Goal: Task Accomplishment & Management: Manage account settings

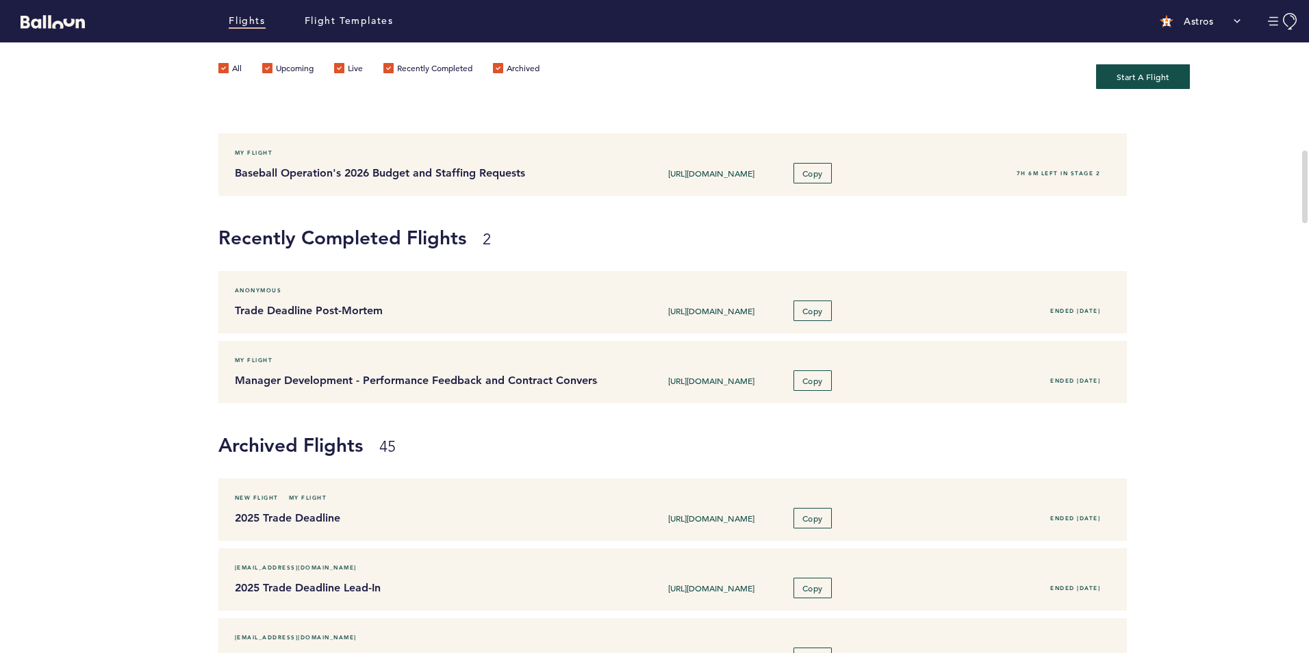
scroll to position [274, 0]
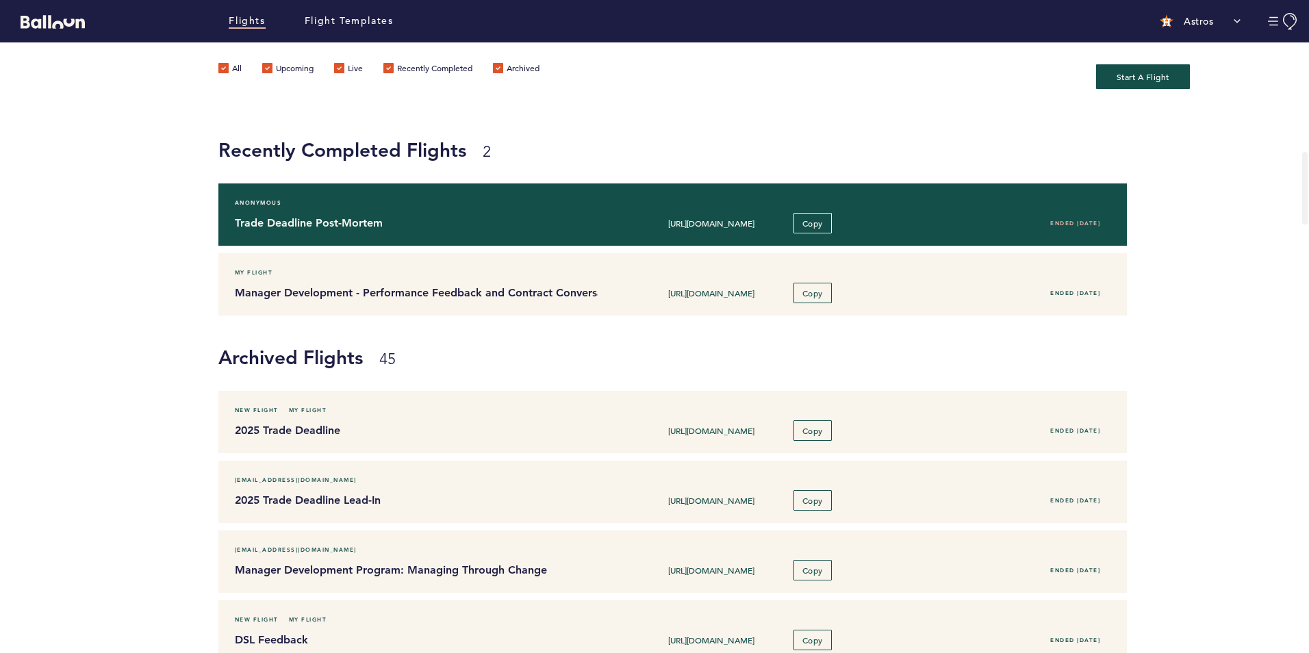
click at [368, 227] on h4 "Trade Deadline Post-Mortem" at bounding box center [411, 223] width 353 height 16
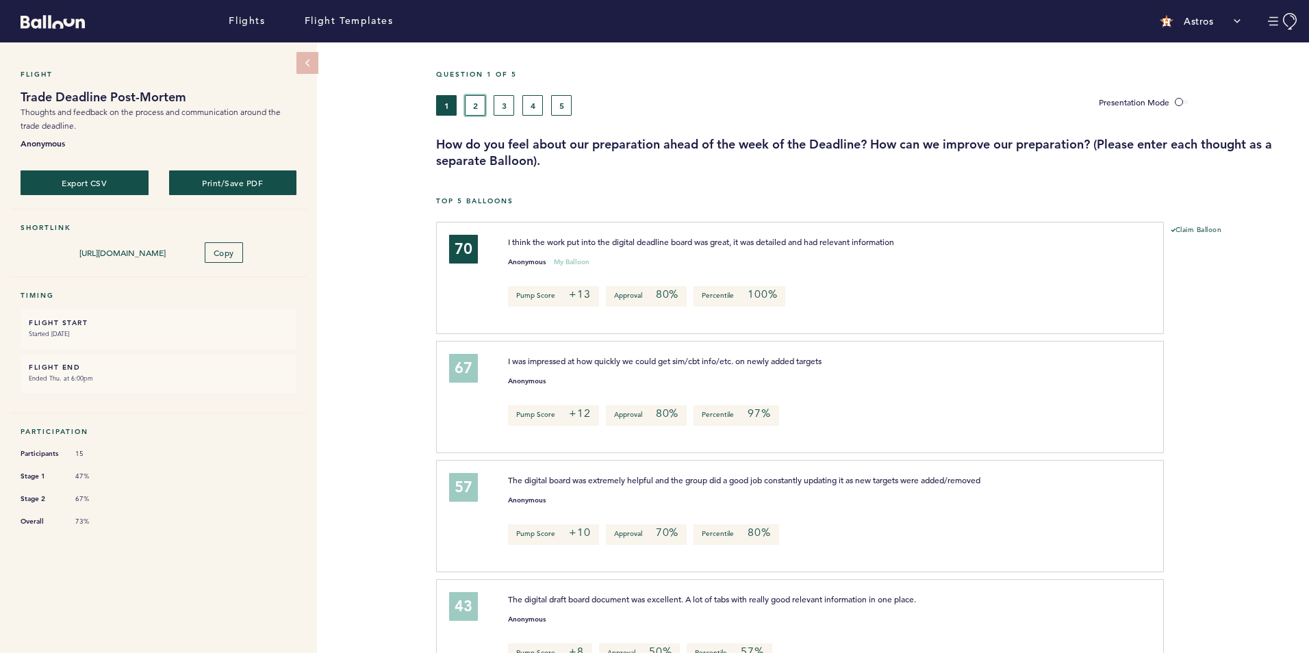
click at [479, 104] on button "2" at bounding box center [475, 105] width 21 height 21
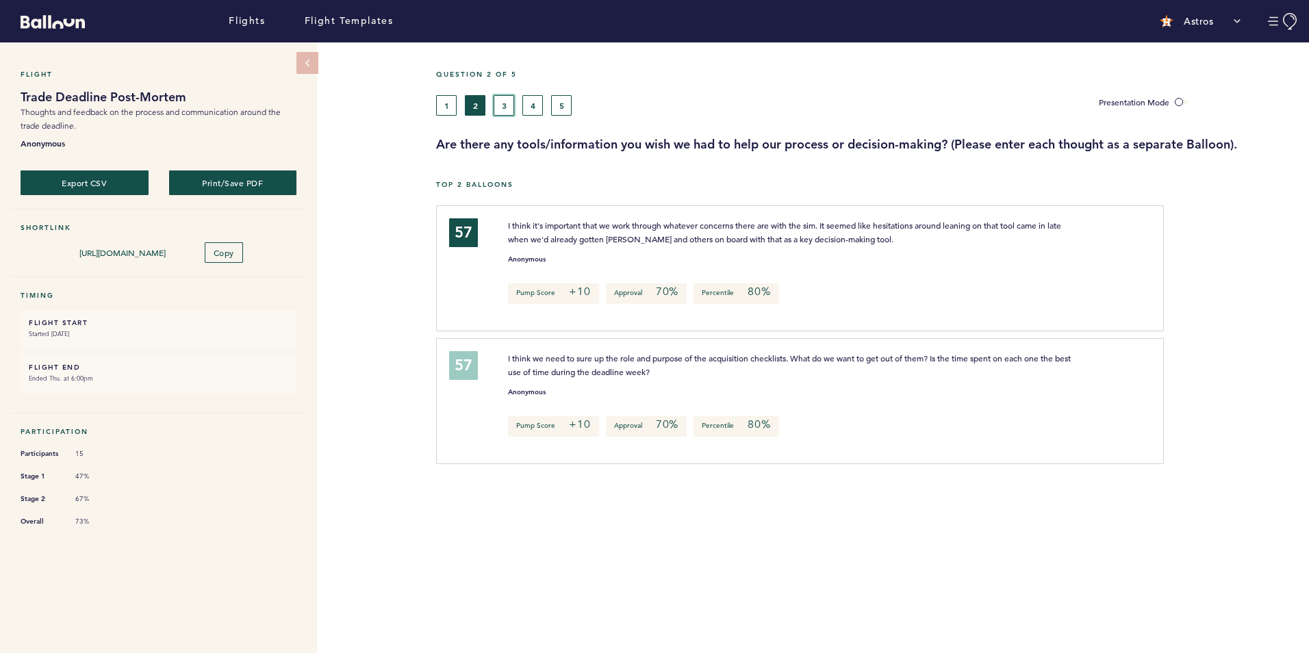
click at [503, 101] on button "3" at bounding box center [503, 105] width 21 height 21
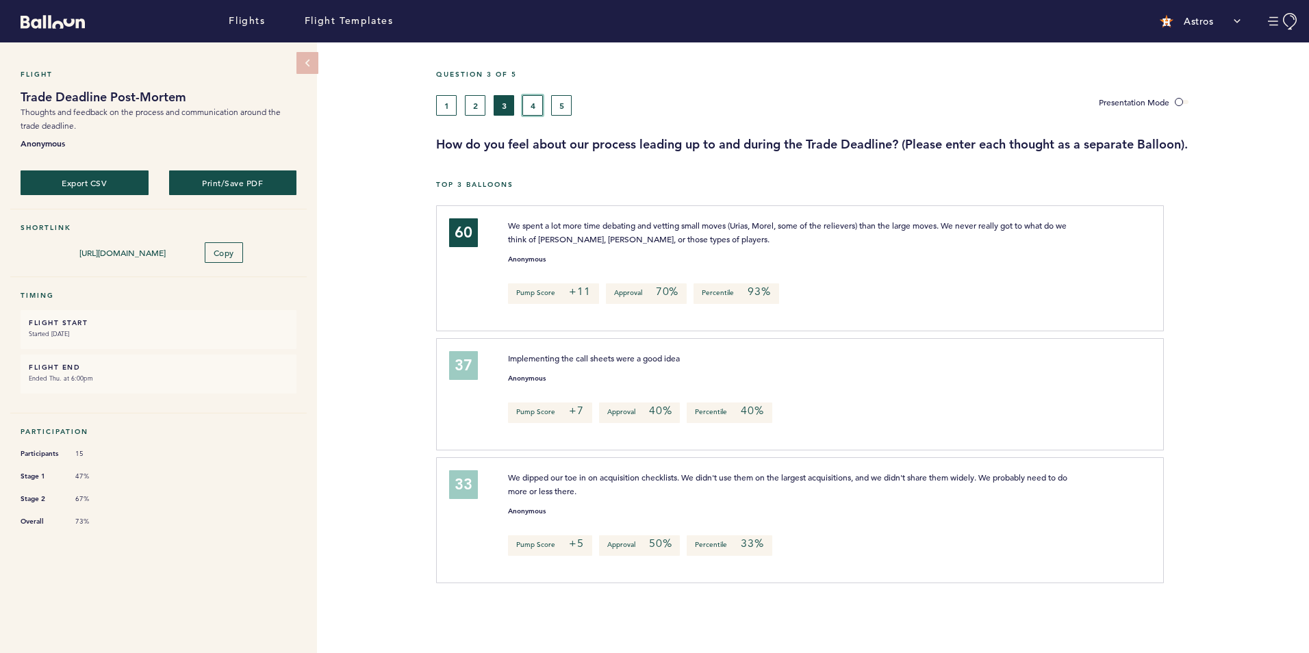
click at [530, 100] on button "4" at bounding box center [532, 105] width 21 height 21
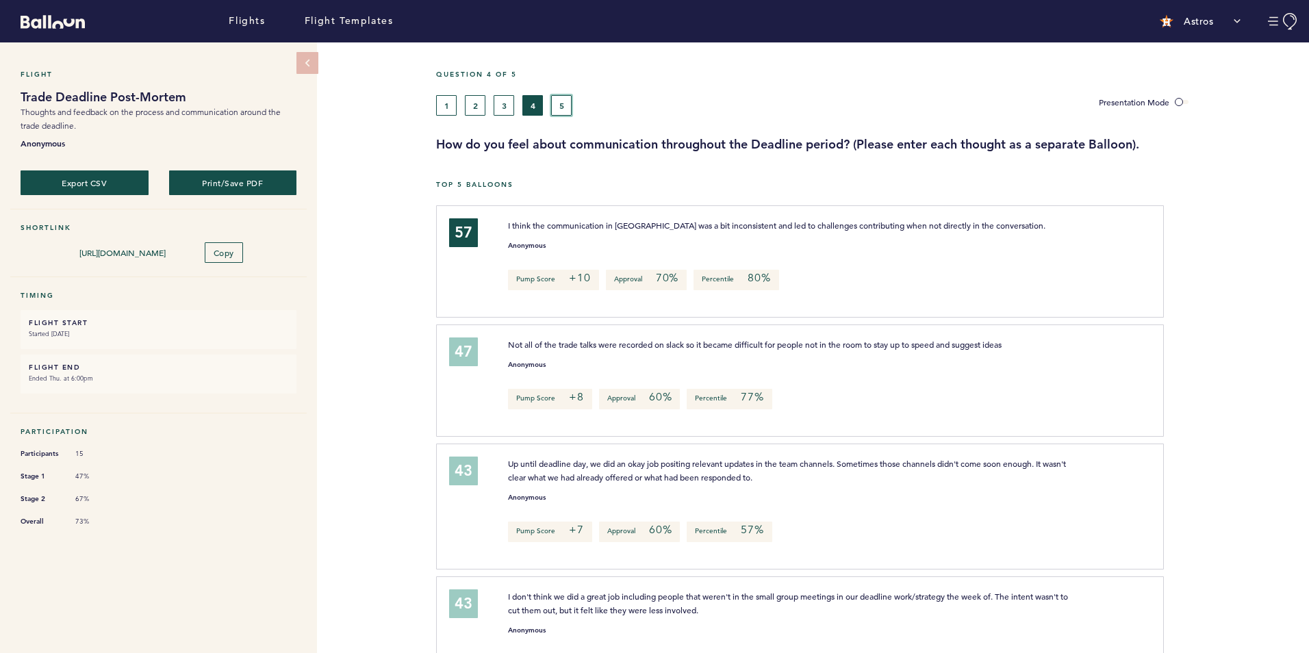
click at [559, 101] on button "5" at bounding box center [561, 105] width 21 height 21
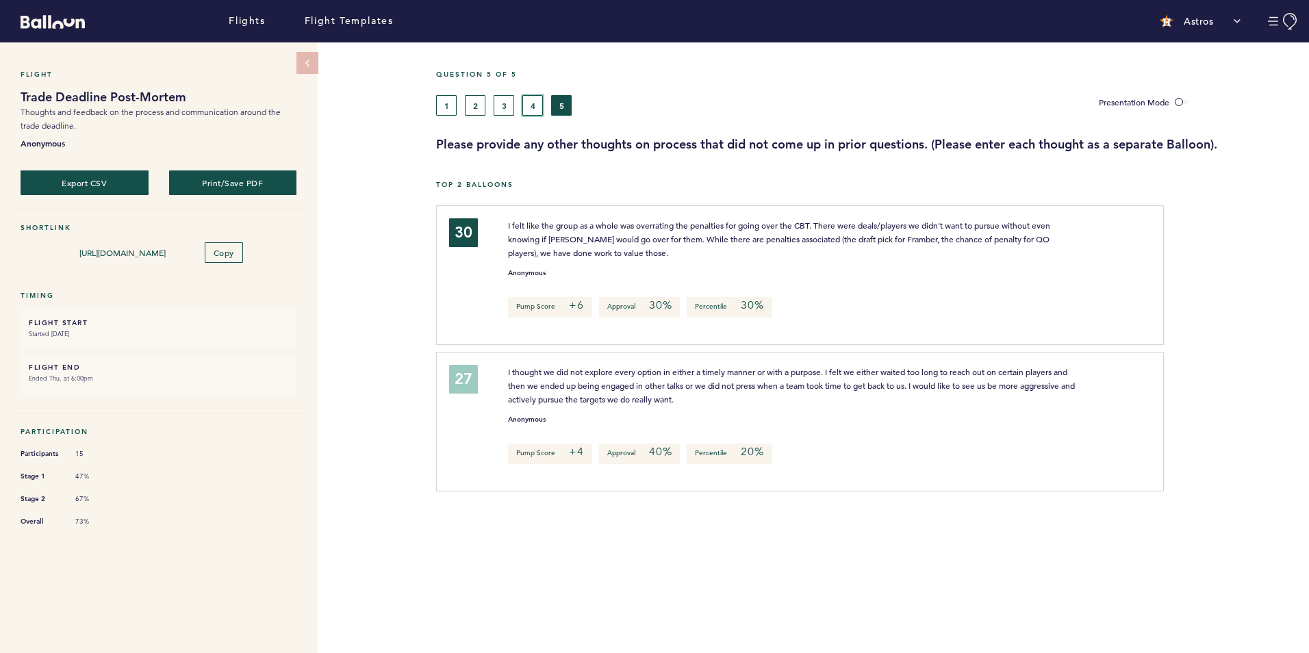
click at [535, 107] on button "4" at bounding box center [532, 105] width 21 height 21
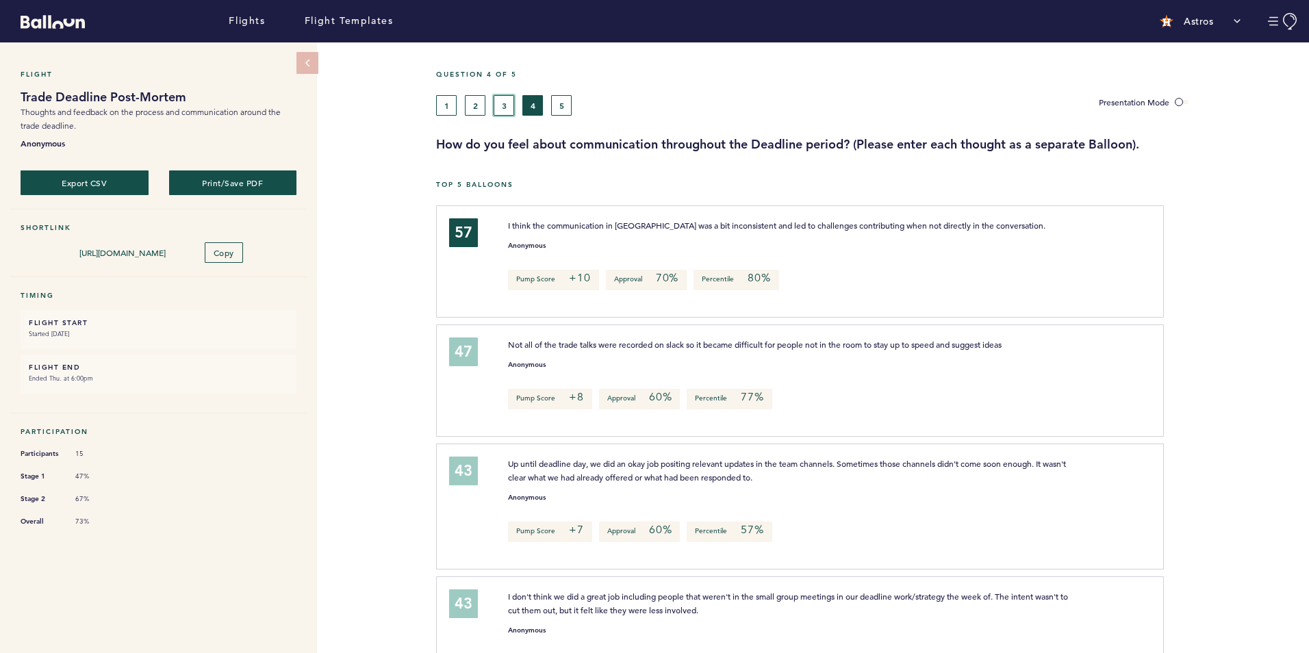
click at [500, 103] on button "3" at bounding box center [503, 105] width 21 height 21
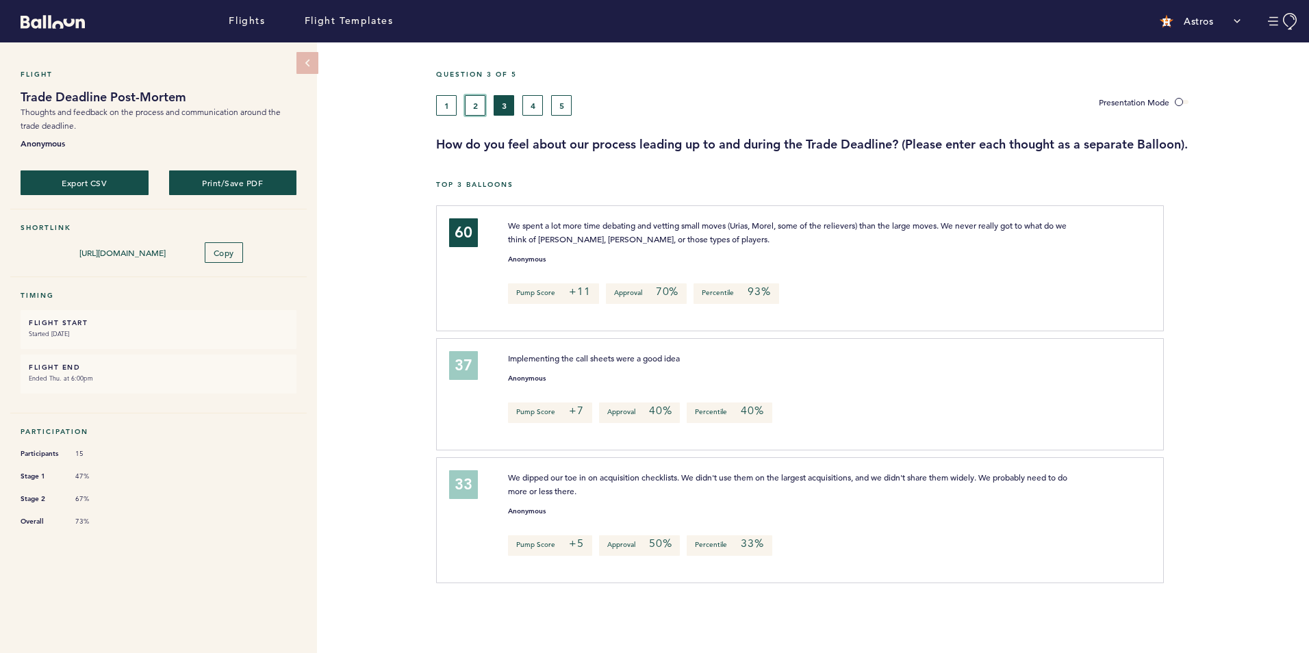
click at [481, 106] on button "2" at bounding box center [475, 105] width 21 height 21
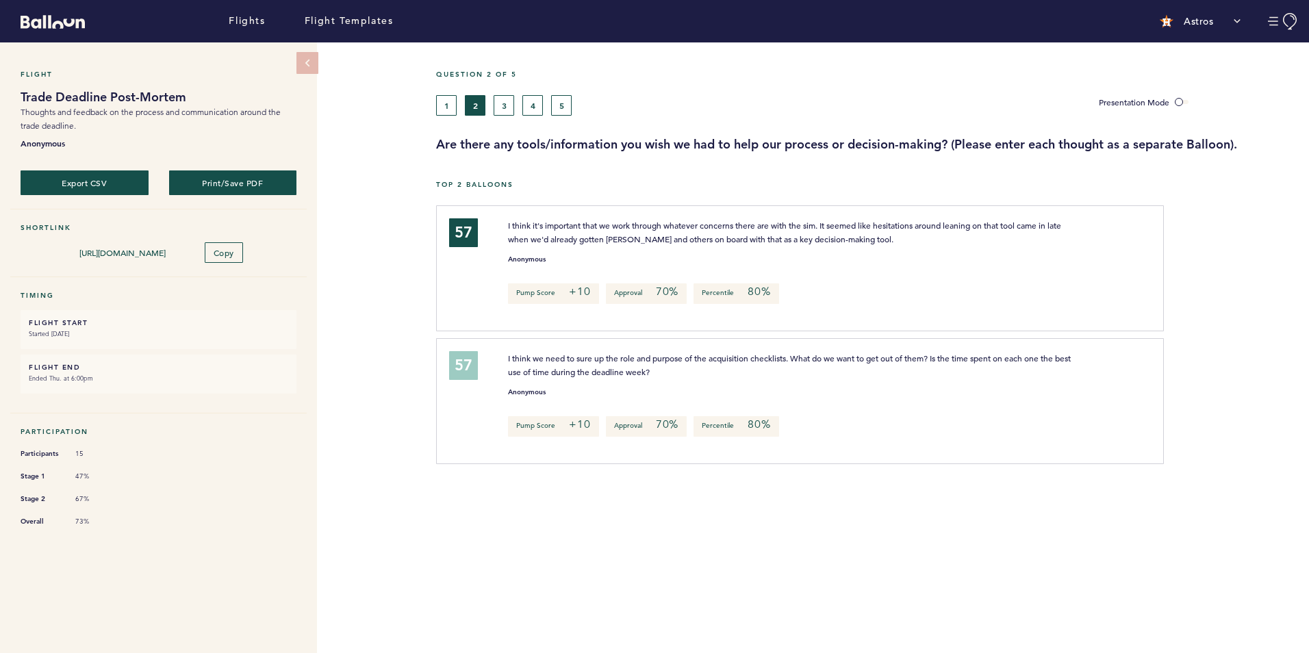
click at [458, 104] on div "1 2 3 4 5" at bounding box center [756, 105] width 641 height 21
click at [453, 104] on button "1" at bounding box center [446, 105] width 21 height 21
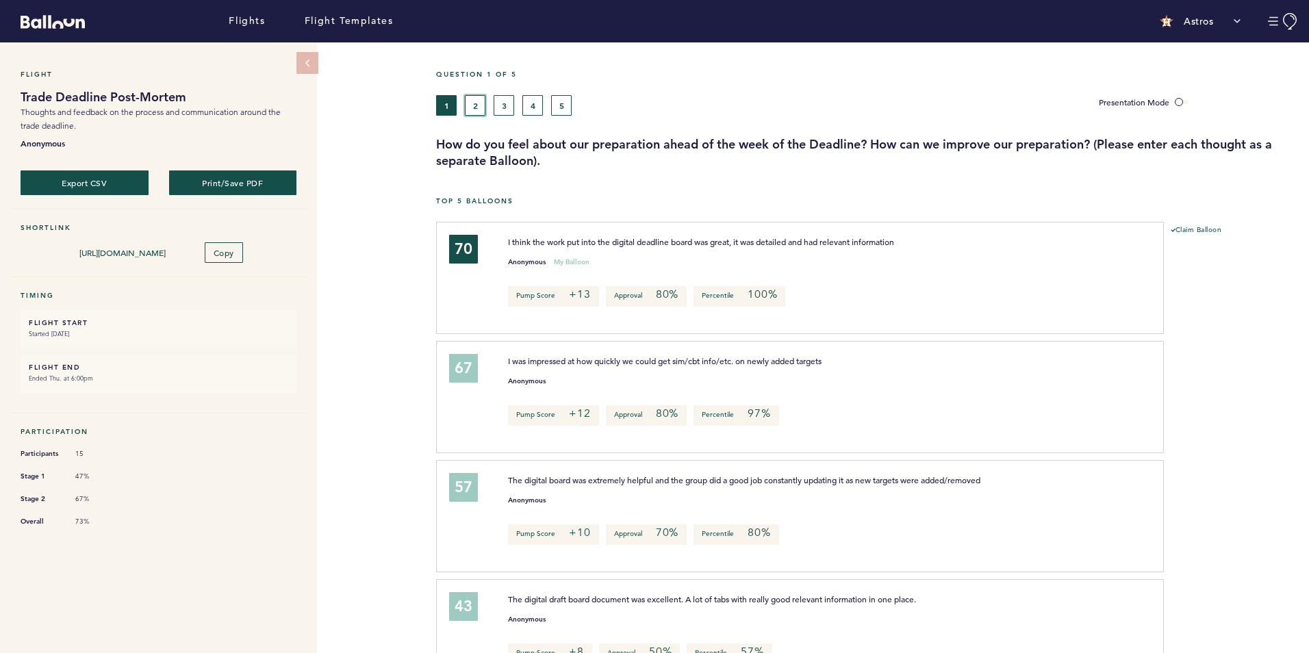
click at [478, 95] on button "2" at bounding box center [475, 105] width 21 height 21
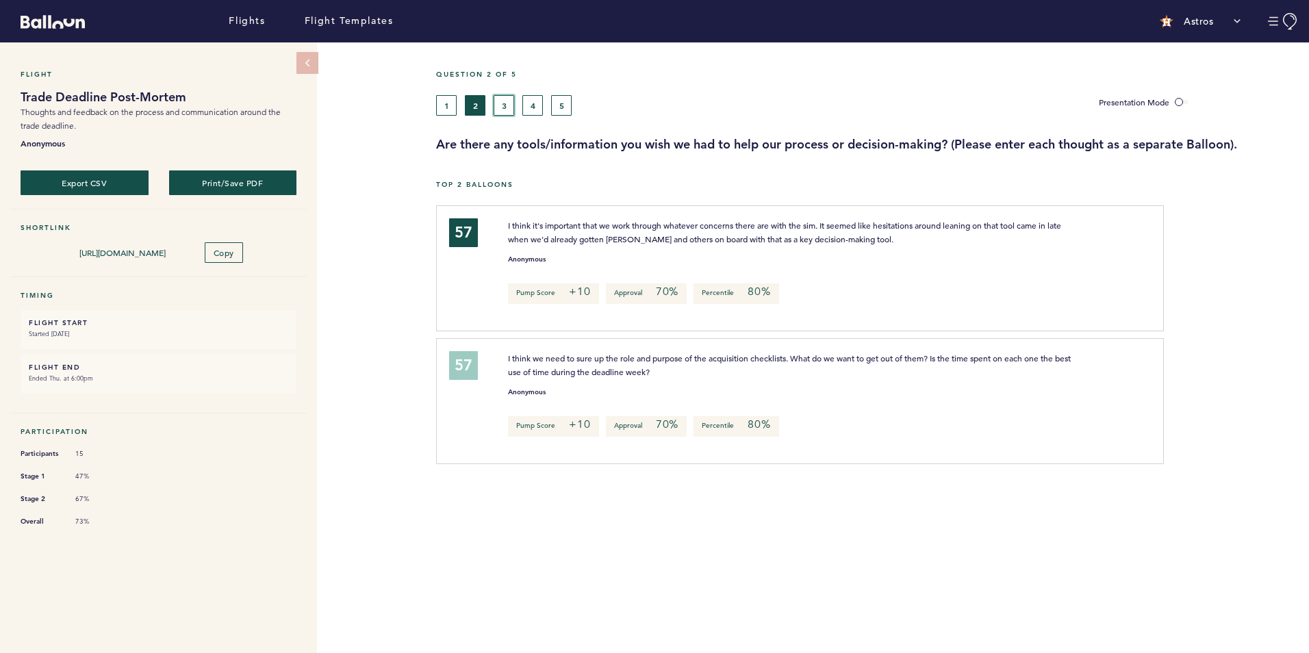
click at [500, 106] on button "3" at bounding box center [503, 105] width 21 height 21
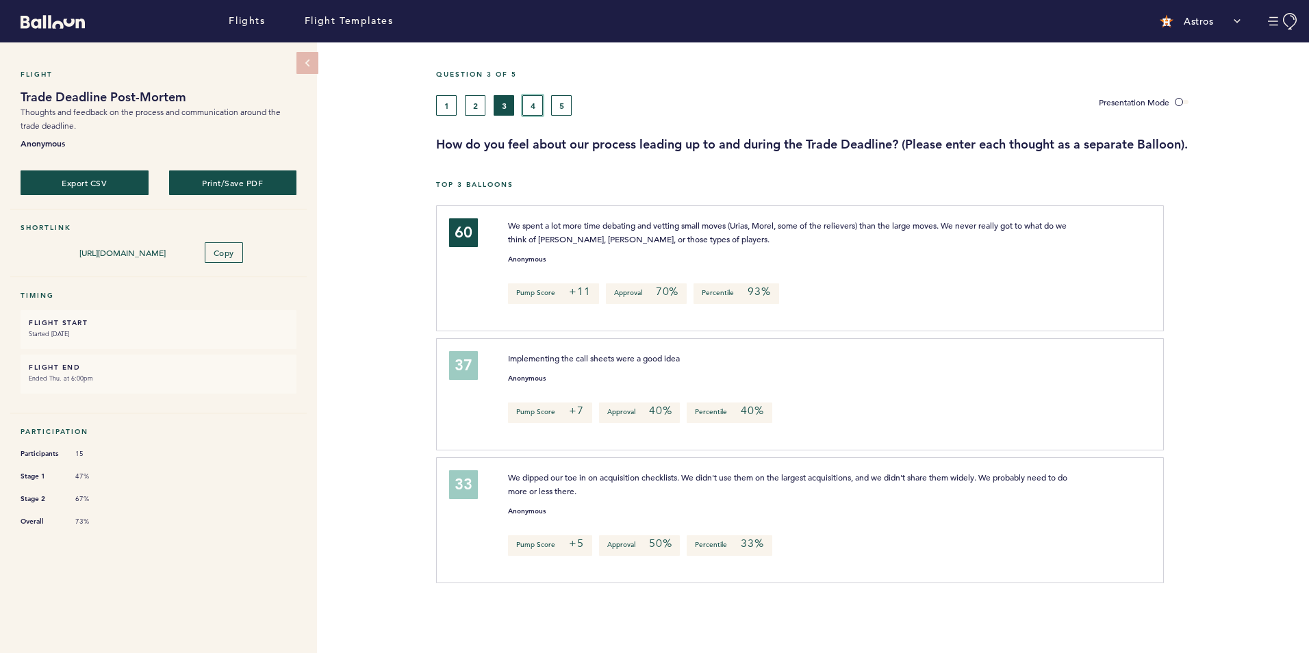
click at [530, 107] on button "4" at bounding box center [532, 105] width 21 height 21
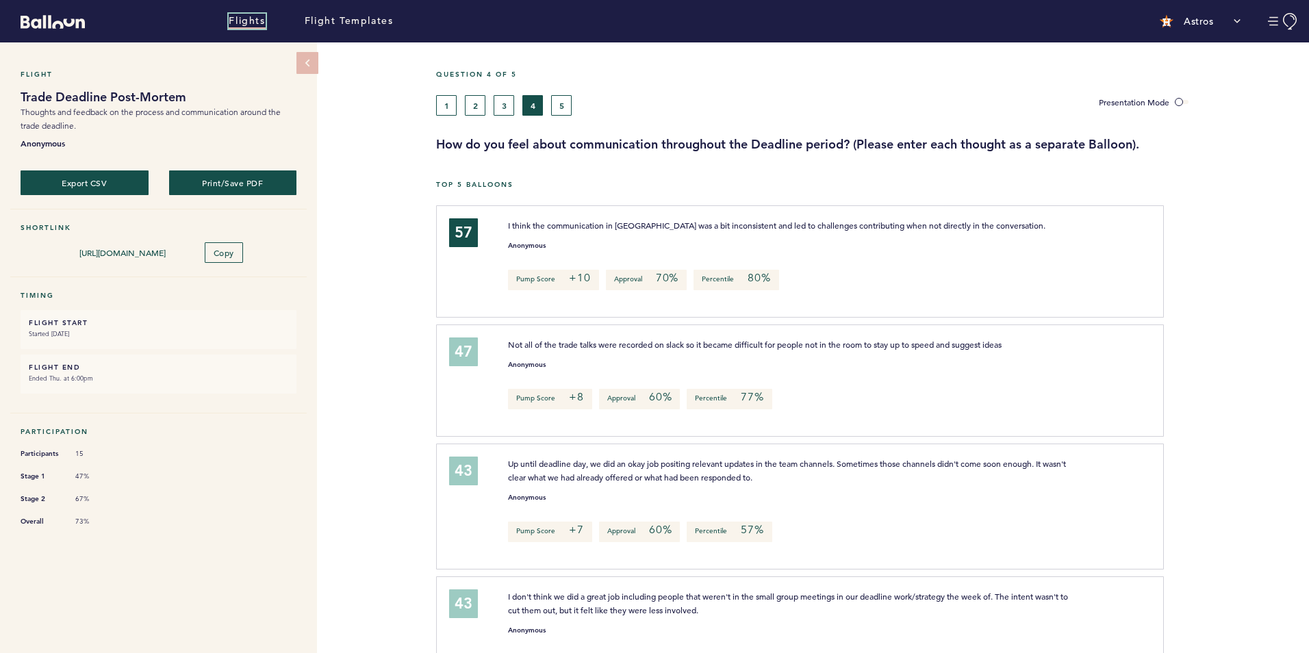
click at [259, 18] on link "Flights" at bounding box center [247, 21] width 36 height 15
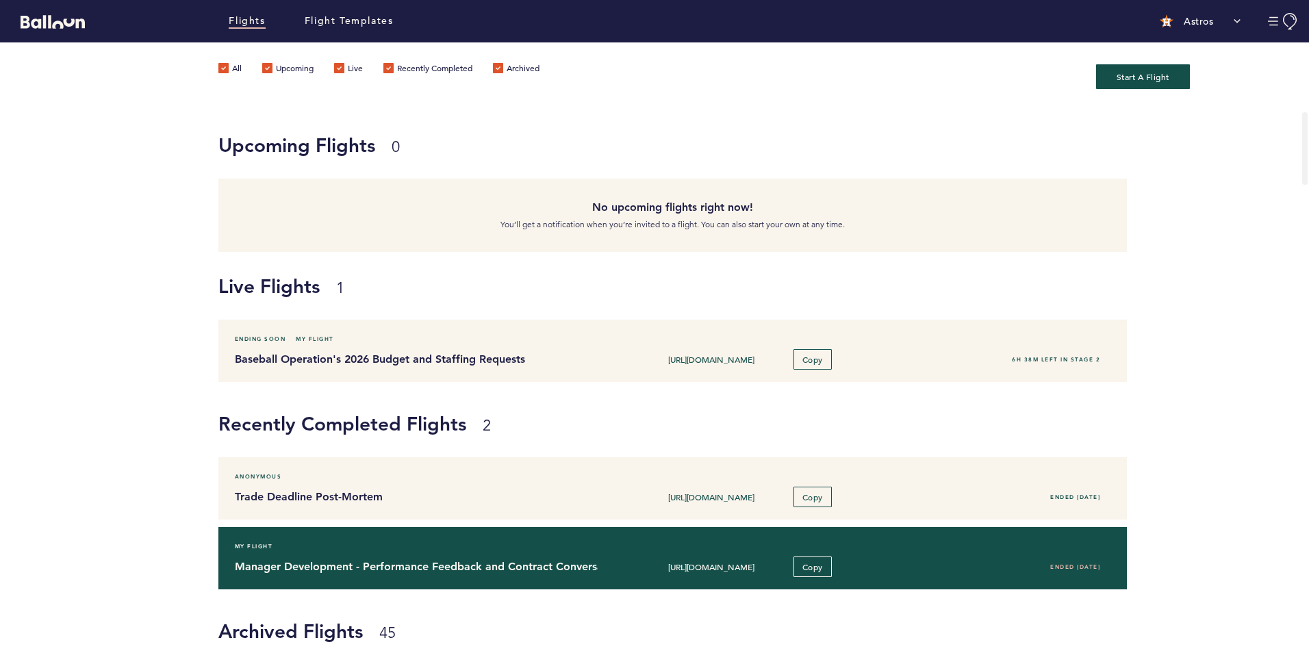
click at [417, 557] on div "Manager Development - Performance Feedback and Contract Conversations [URL][DOM…" at bounding box center [672, 566] width 897 height 21
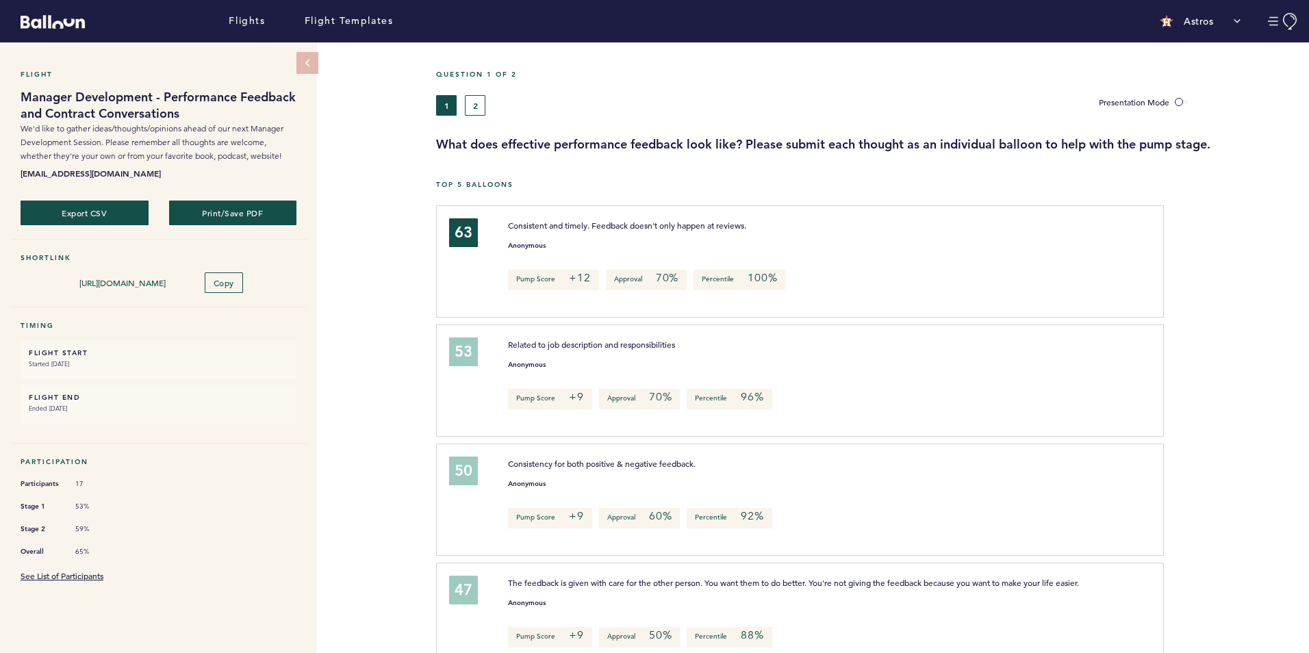
click at [389, 370] on div "Flight Manager Development - Performance Feedback and Contract Conversations We…" at bounding box center [654, 347] width 1309 height 611
click at [255, 24] on link "Flights" at bounding box center [247, 21] width 36 height 15
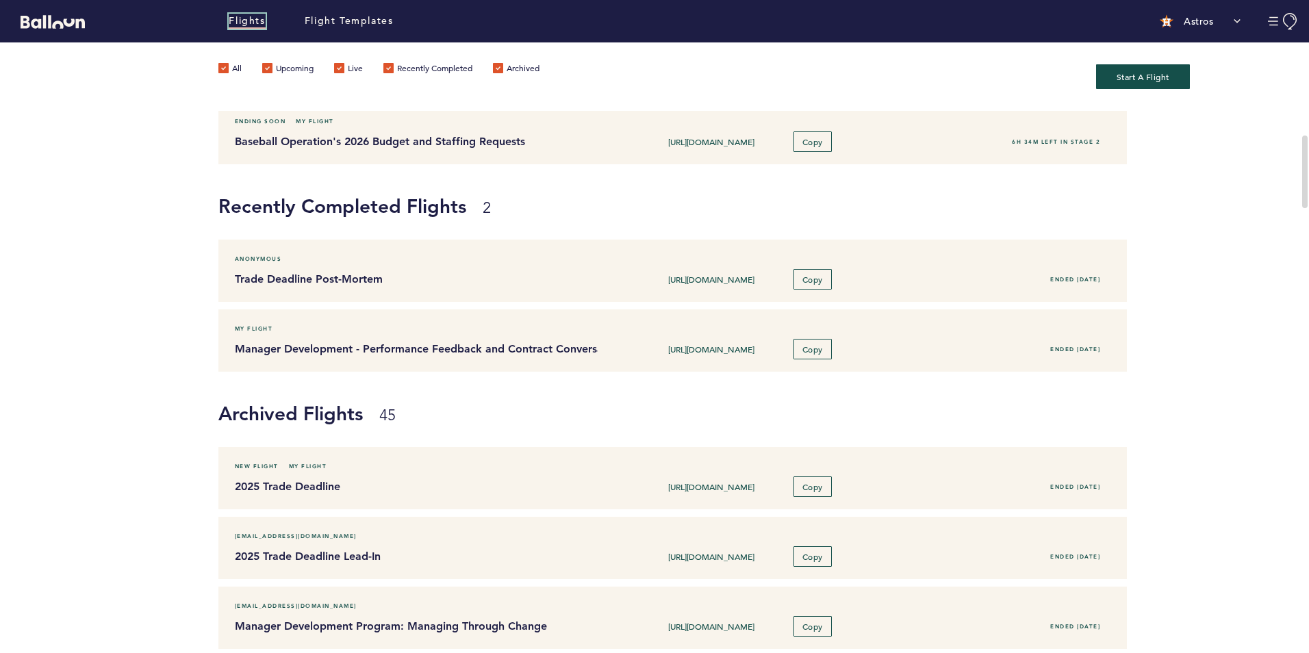
scroll to position [274, 0]
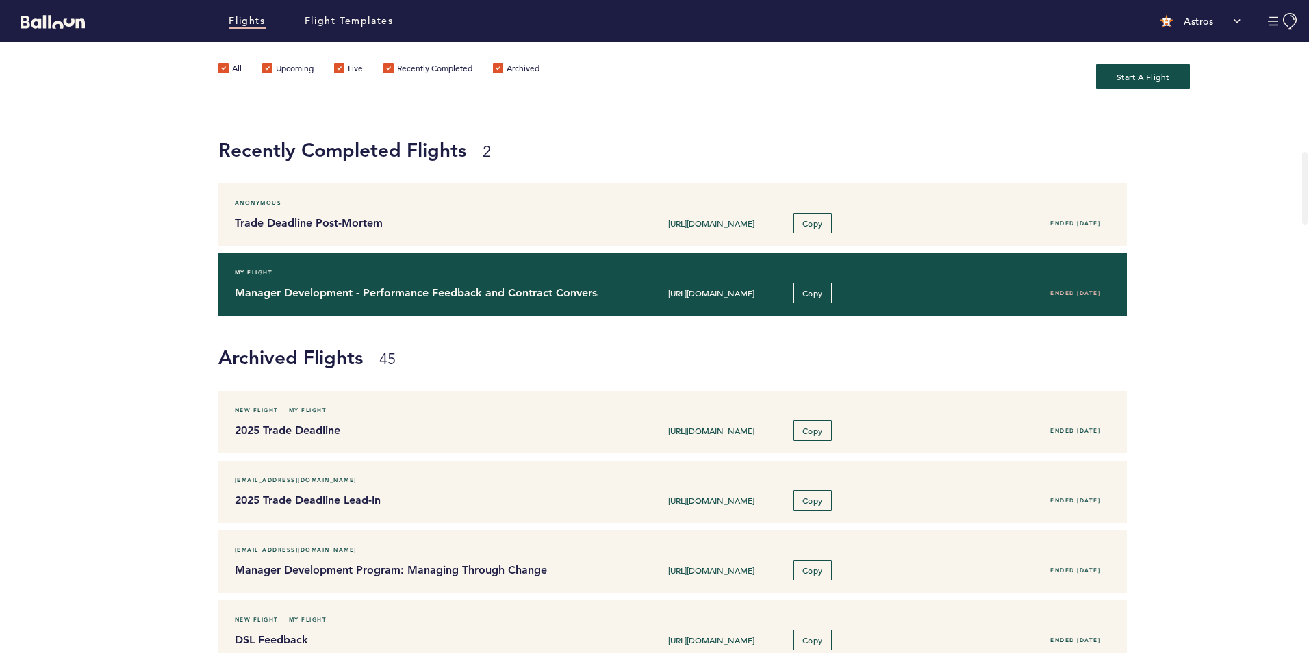
click at [275, 296] on h4 "Manager Development - Performance Feedback and Contract Conversations" at bounding box center [411, 293] width 353 height 16
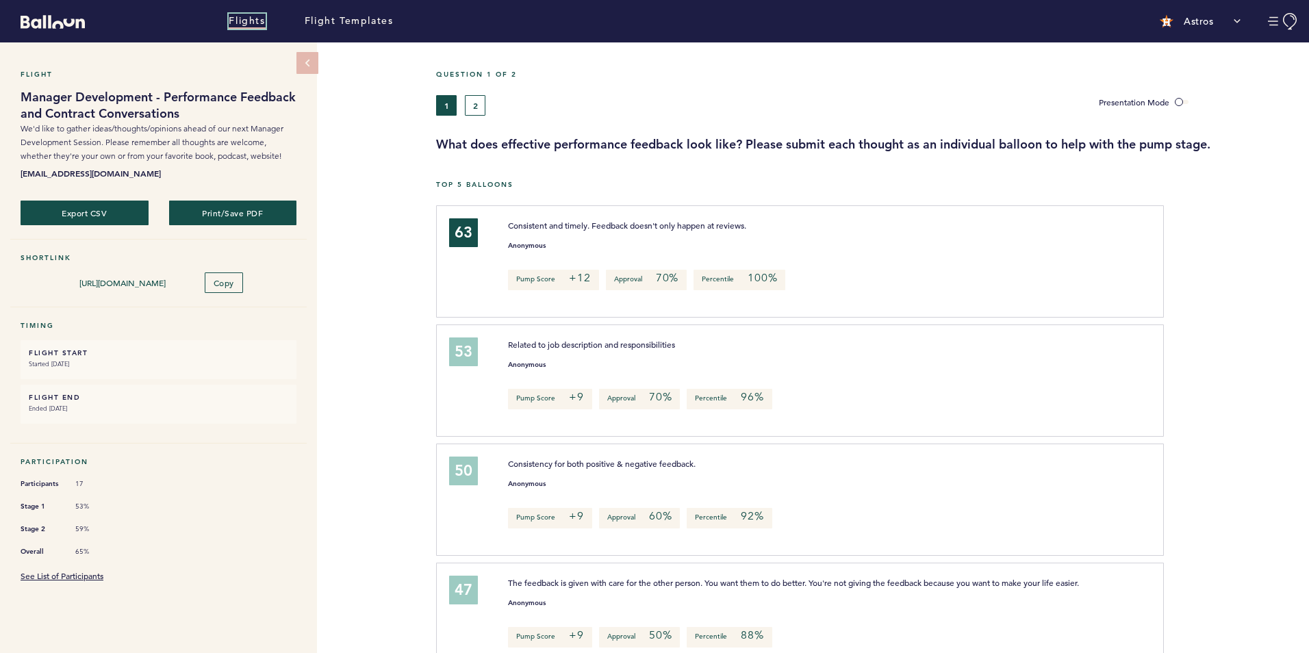
click at [254, 17] on link "Flights" at bounding box center [247, 21] width 36 height 15
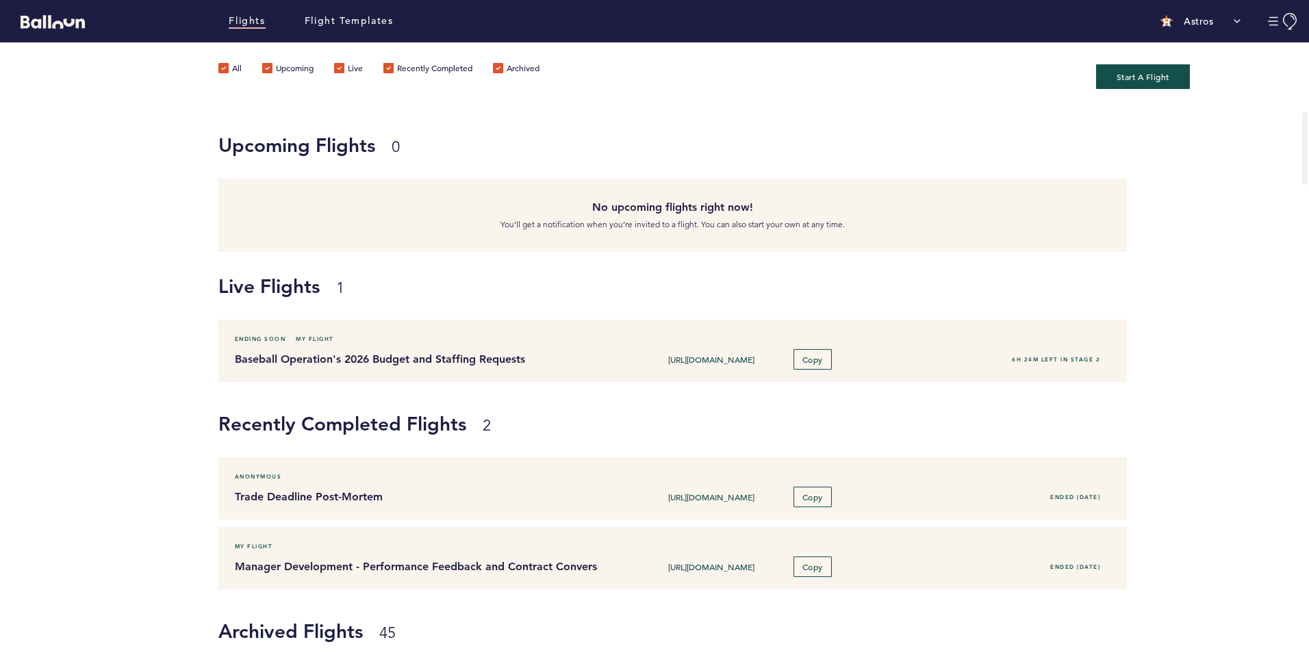
click at [768, 134] on h1 "Upcoming Flights 0" at bounding box center [667, 144] width 899 height 27
